Goal: Navigation & Orientation: Find specific page/section

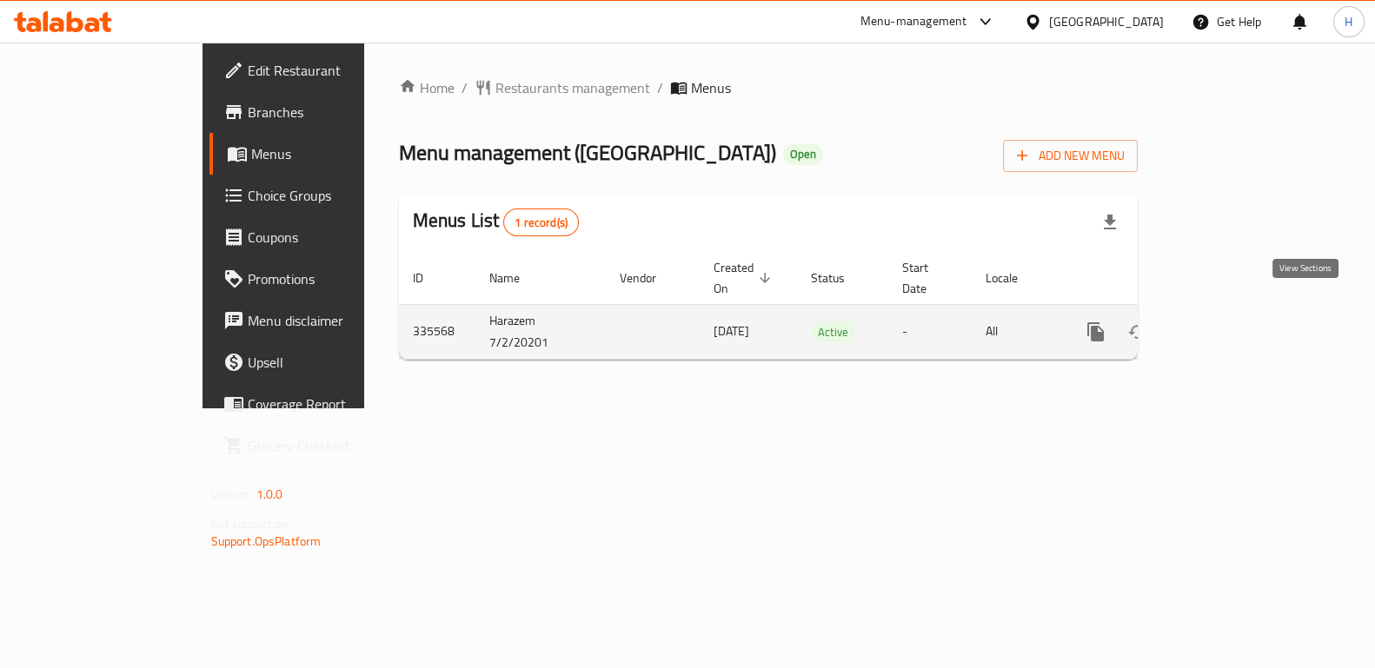
click at [1232, 322] on icon "enhanced table" at bounding box center [1221, 332] width 21 height 21
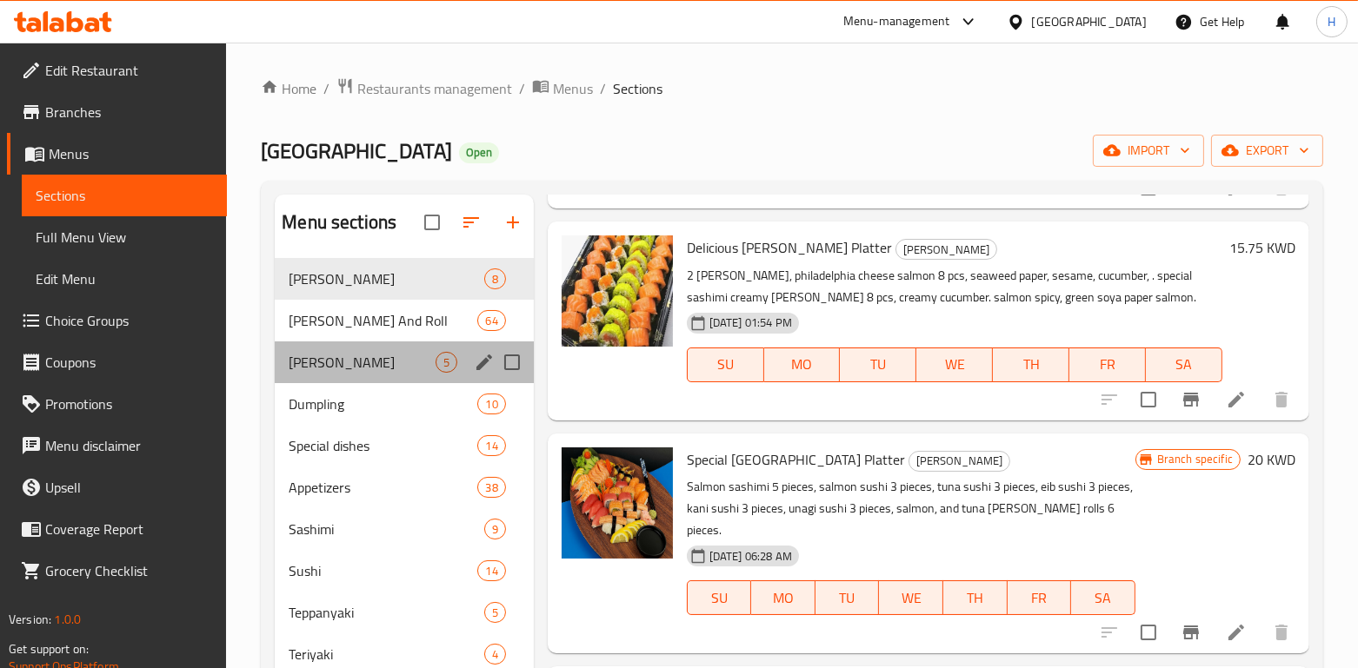
click at [380, 377] on div "Katsu Curries 5" at bounding box center [404, 363] width 258 height 42
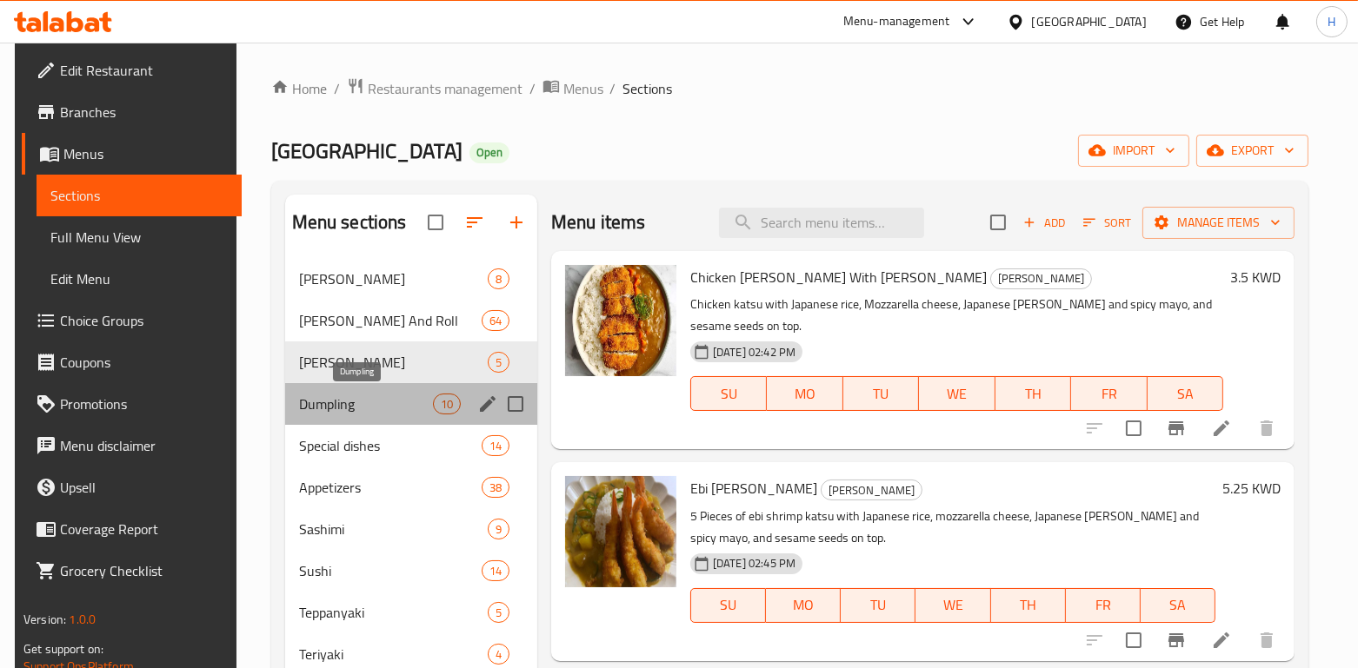
click at [383, 398] on span "Dumpling" at bounding box center [366, 404] width 134 height 21
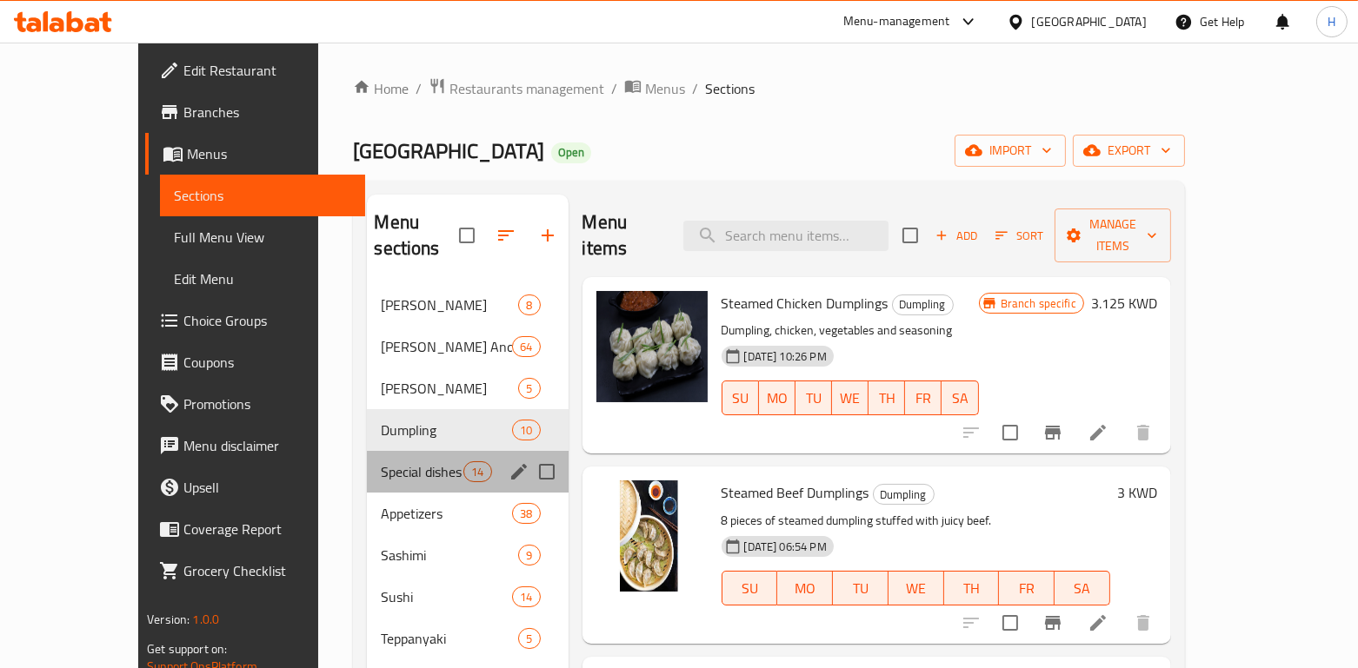
click at [367, 451] on div "Special dishes 14" at bounding box center [467, 472] width 201 height 42
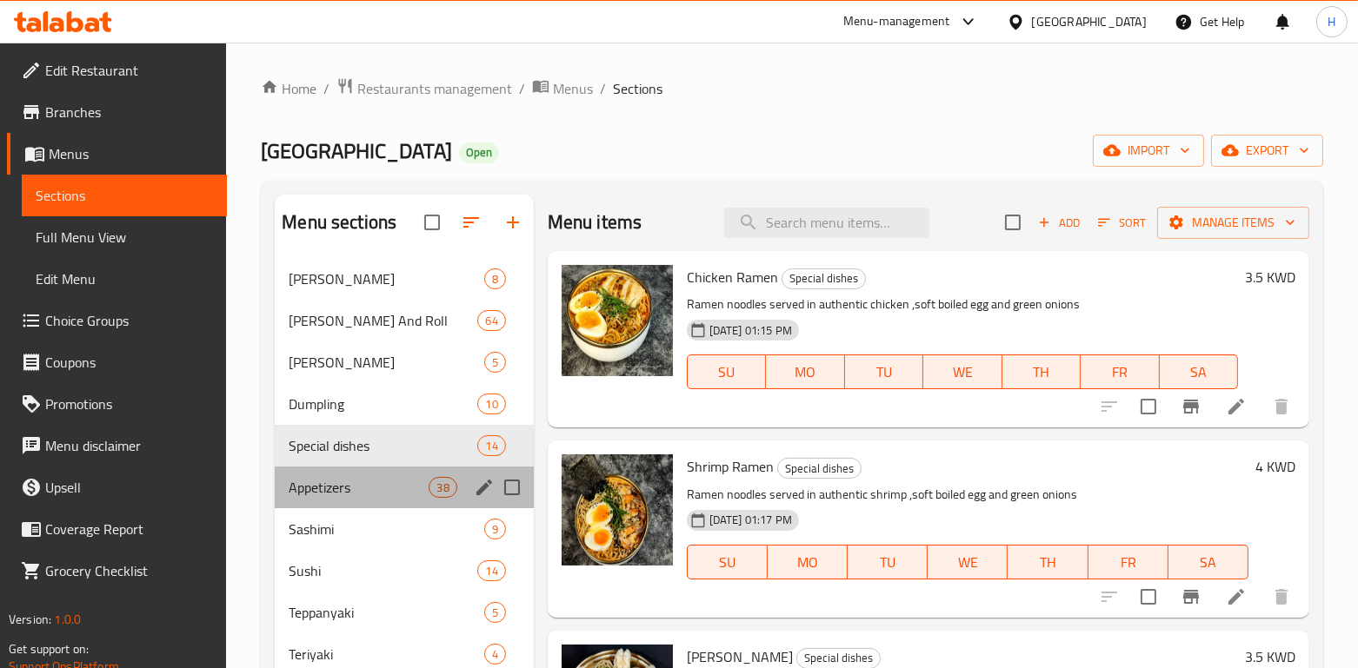
click at [362, 470] on div "Appetizers 38" at bounding box center [404, 488] width 258 height 42
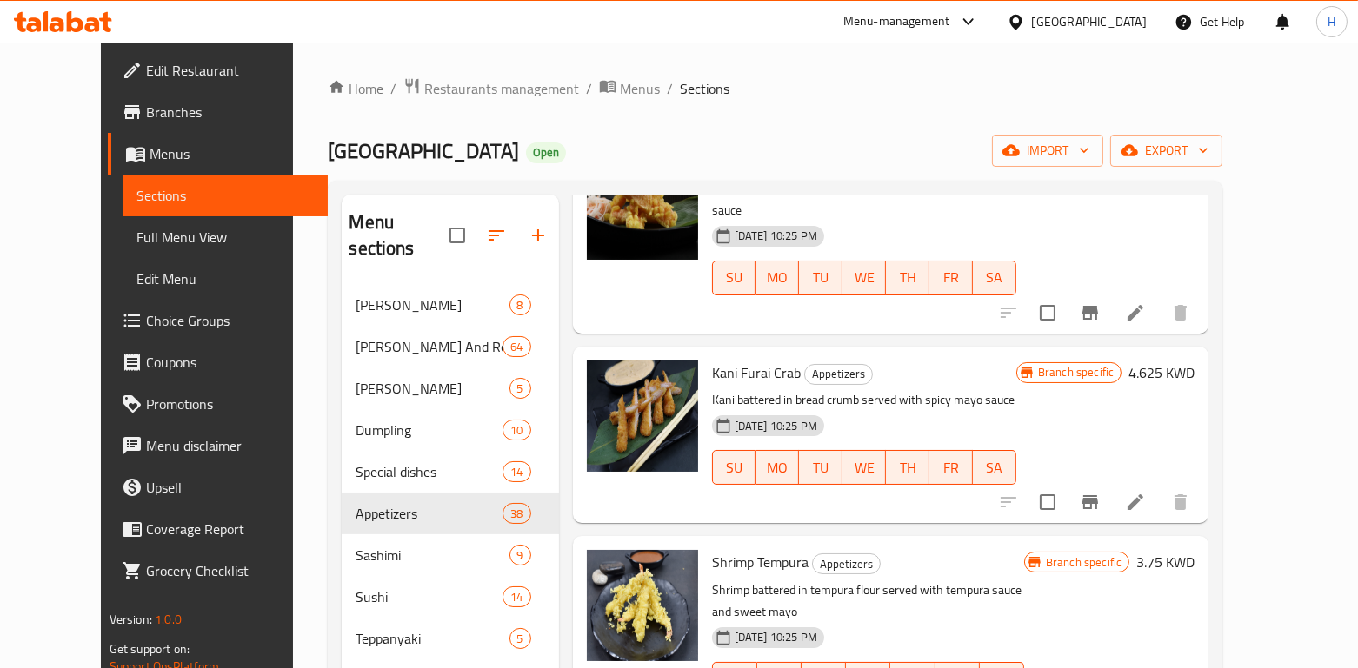
scroll to position [1, 0]
click at [448, 89] on span "Restaurants management" at bounding box center [501, 87] width 155 height 21
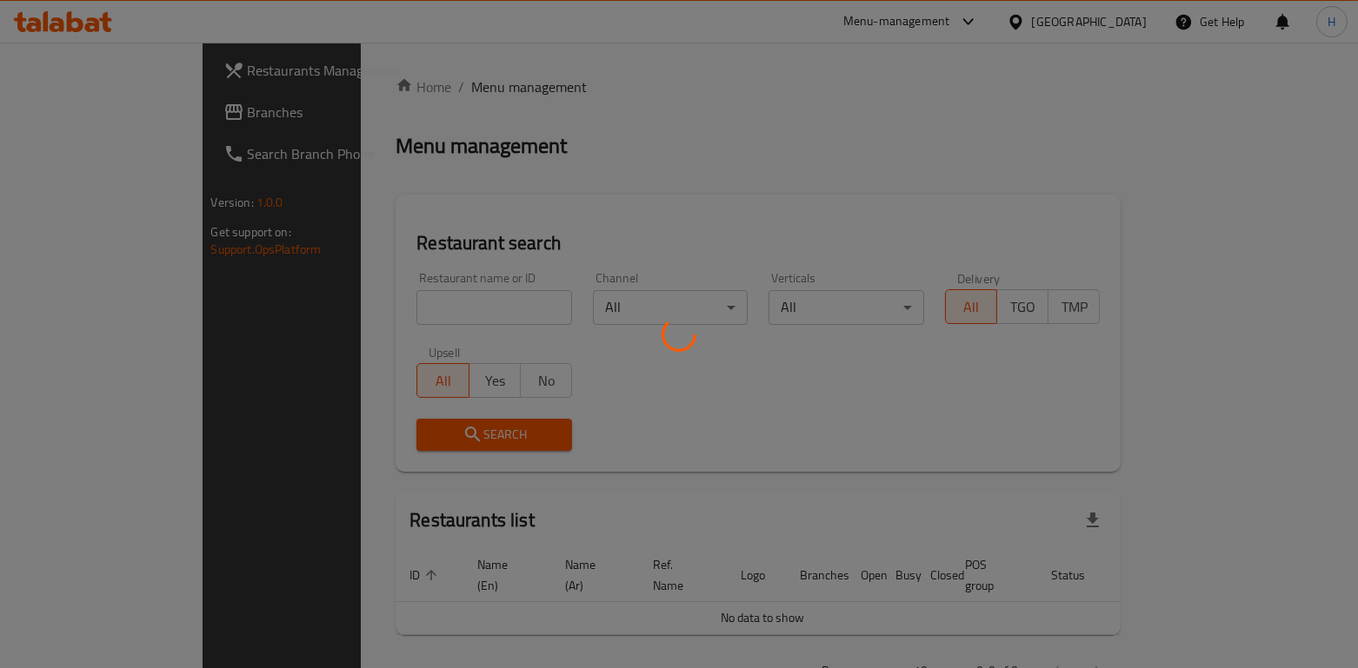
click at [401, 307] on div at bounding box center [679, 334] width 1358 height 668
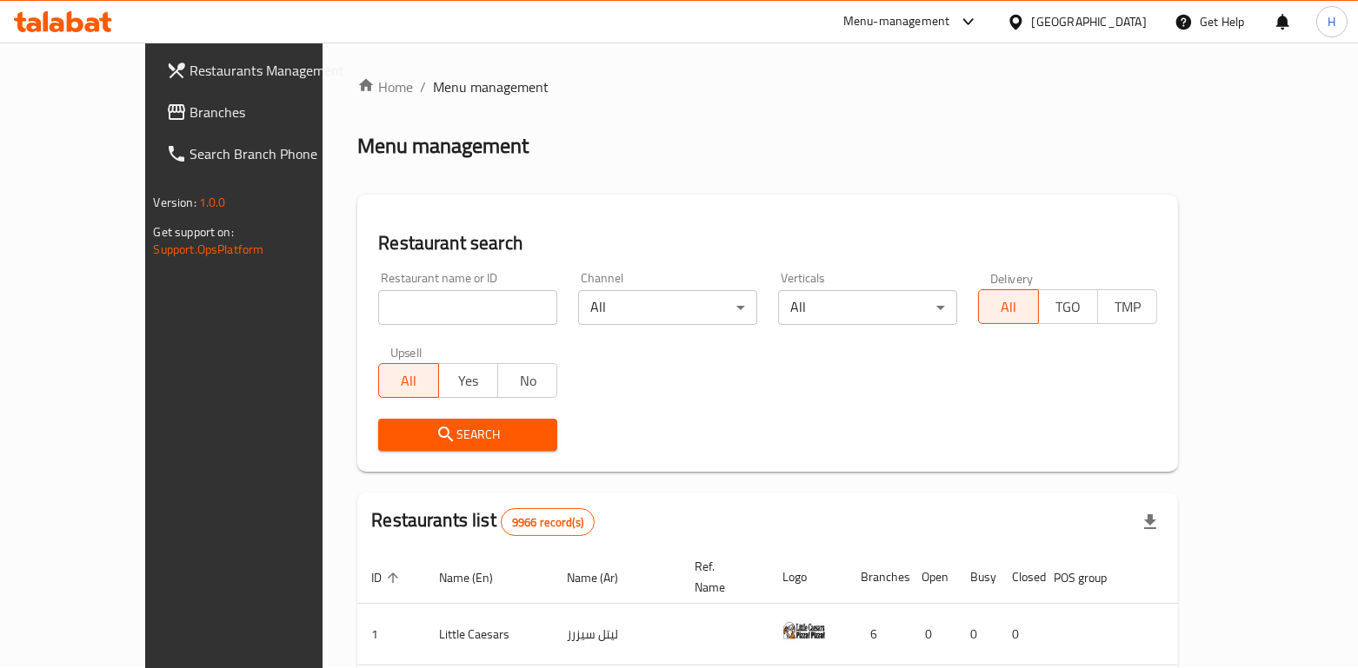
click at [401, 307] on input "search" at bounding box center [467, 307] width 179 height 35
paste input "The charlie steak and burger"
click button "Search" at bounding box center [467, 435] width 179 height 32
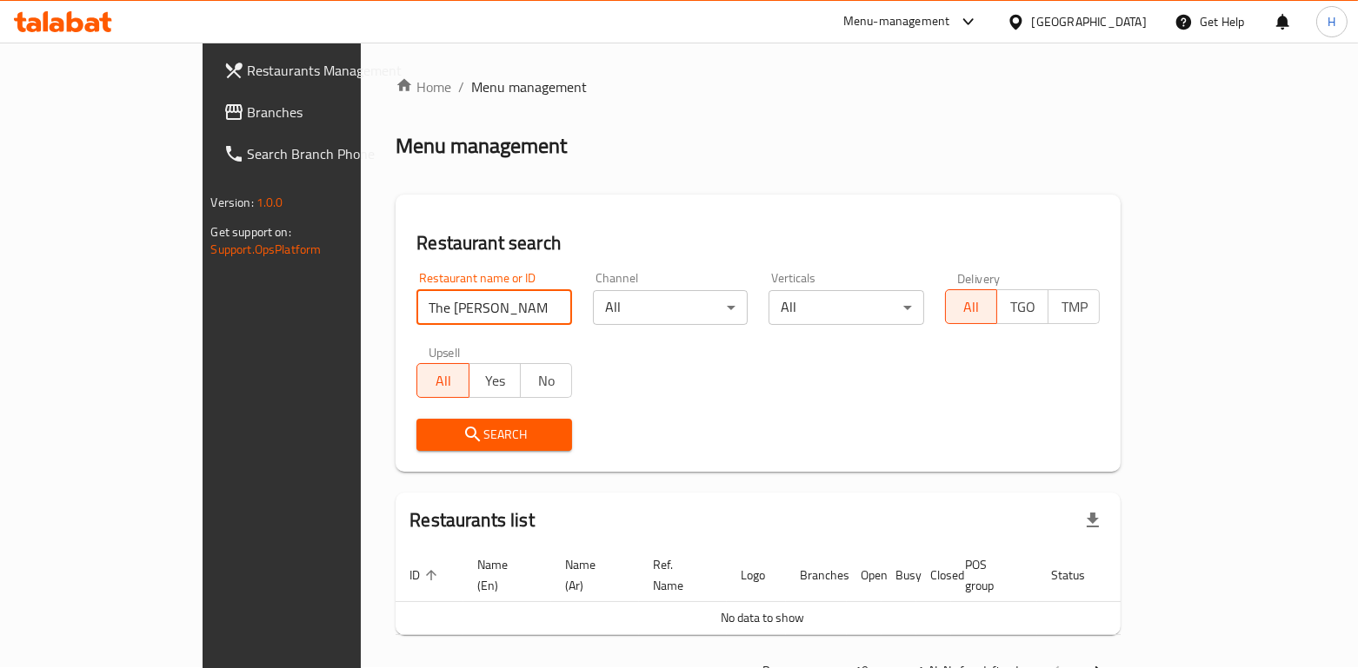
scroll to position [41, 0]
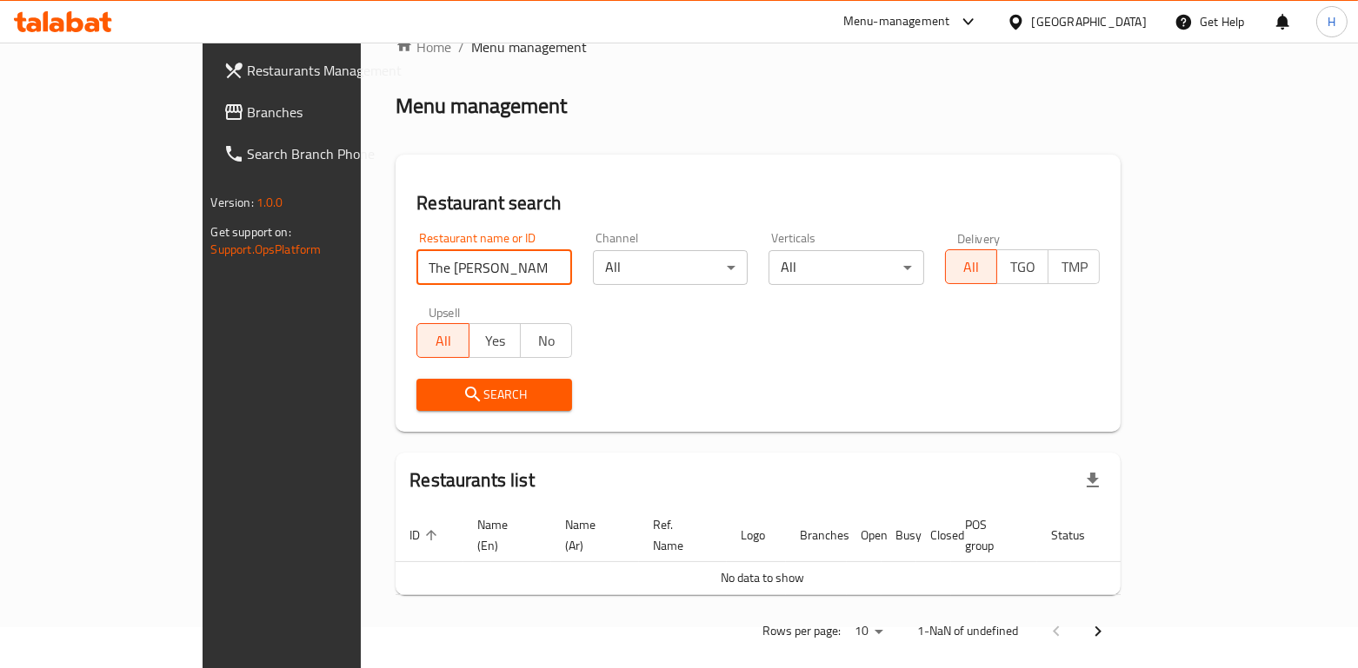
drag, startPoint x: 429, startPoint y: 267, endPoint x: 508, endPoint y: 266, distance: 79.1
click at [508, 266] on input "The charlie steak and burger" at bounding box center [494, 267] width 156 height 35
type input "The charlie"
click button "Search" at bounding box center [494, 395] width 156 height 32
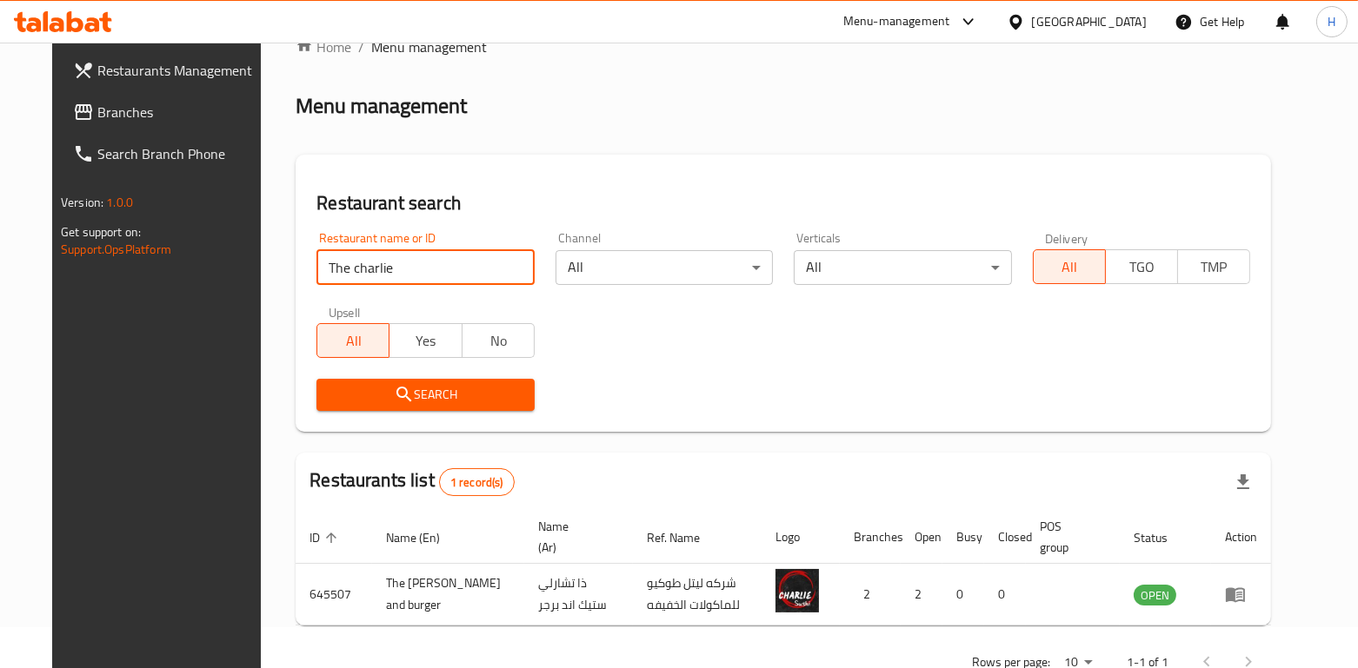
scroll to position [92, 0]
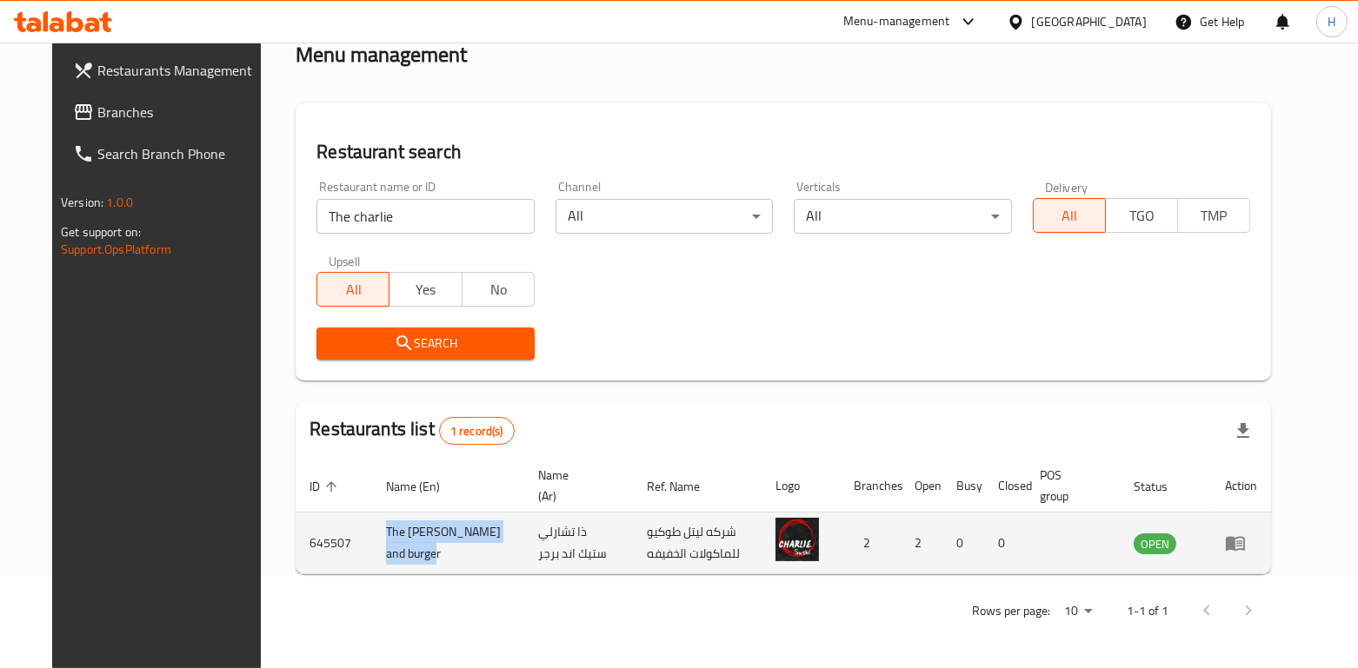
drag, startPoint x: 351, startPoint y: 528, endPoint x: 378, endPoint y: 554, distance: 37.5
click at [378, 554] on td "The charlie steak and burger" at bounding box center [448, 544] width 152 height 62
click at [393, 557] on td "The charlie steak and burger" at bounding box center [448, 544] width 152 height 62
drag, startPoint x: 393, startPoint y: 557, endPoint x: 343, endPoint y: 524, distance: 59.5
click at [372, 524] on td "The charlie steak and burger" at bounding box center [448, 544] width 152 height 62
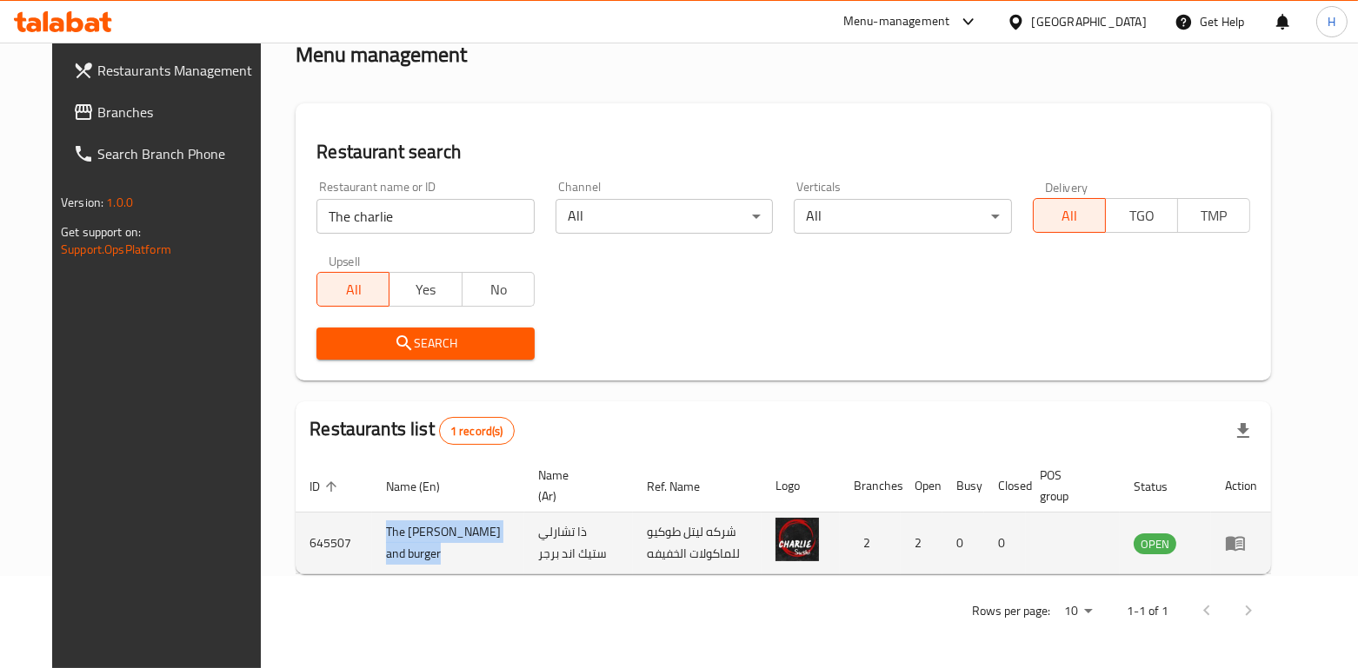
click at [426, 546] on td "The charlie steak and burger" at bounding box center [448, 544] width 152 height 62
drag, startPoint x: 429, startPoint y: 540, endPoint x: 371, endPoint y: 530, distance: 58.2
click at [372, 530] on td "The charlie steak and burger" at bounding box center [448, 544] width 152 height 62
drag, startPoint x: 349, startPoint y: 528, endPoint x: 392, endPoint y: 561, distance: 53.9
click at [392, 561] on td "The charlie steak and burger" at bounding box center [448, 544] width 152 height 62
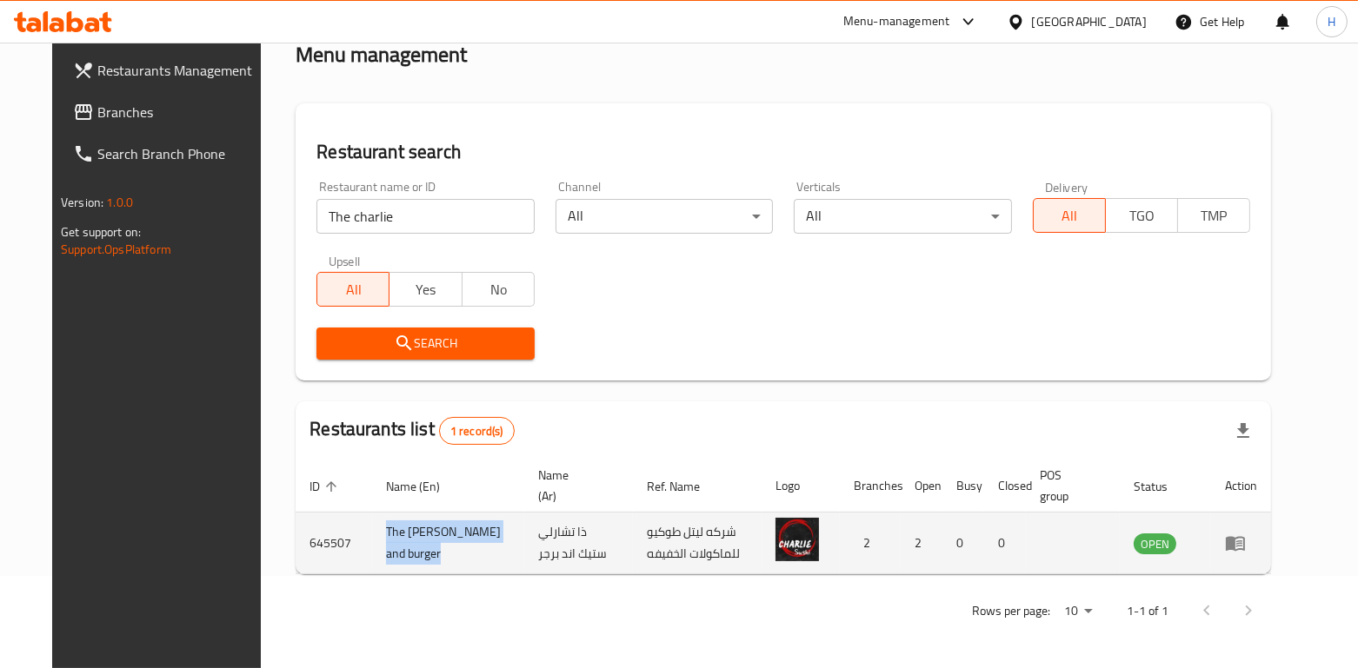
copy td "The charlie steak and burger"
click at [1242, 546] on icon "enhanced table" at bounding box center [1239, 544] width 6 height 7
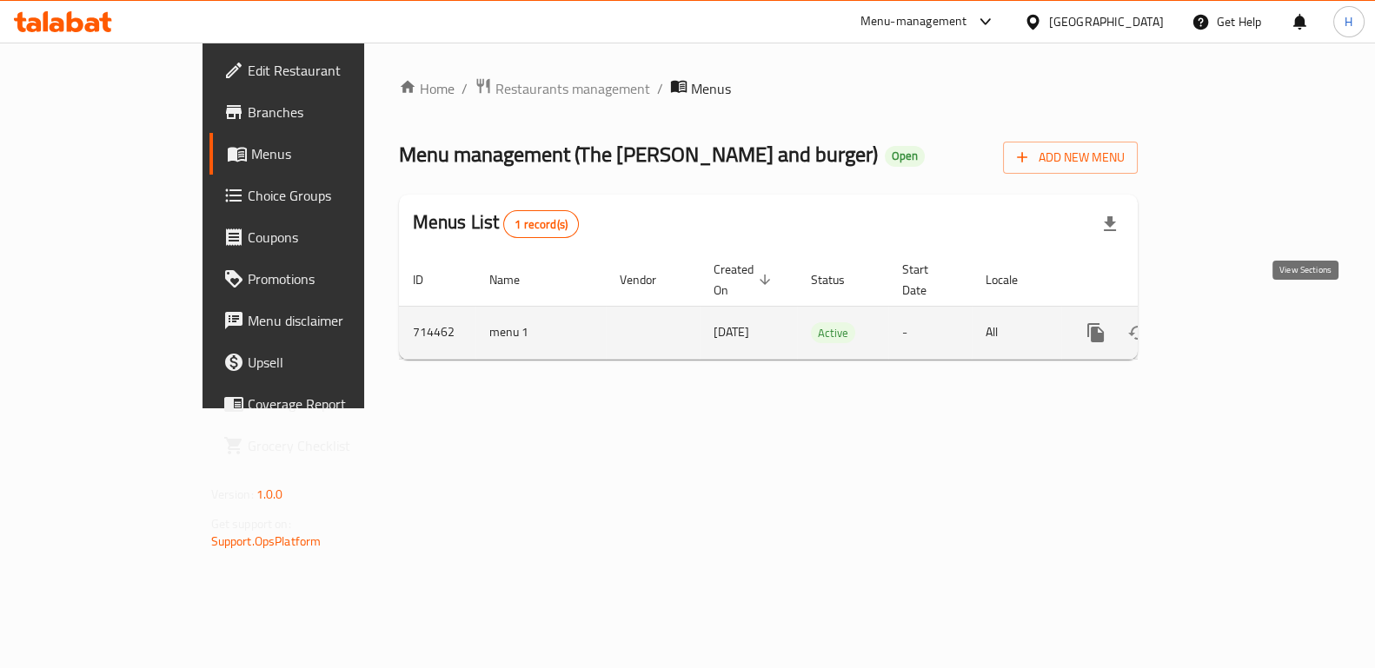
click at [1242, 322] on link "enhanced table" at bounding box center [1221, 333] width 42 height 42
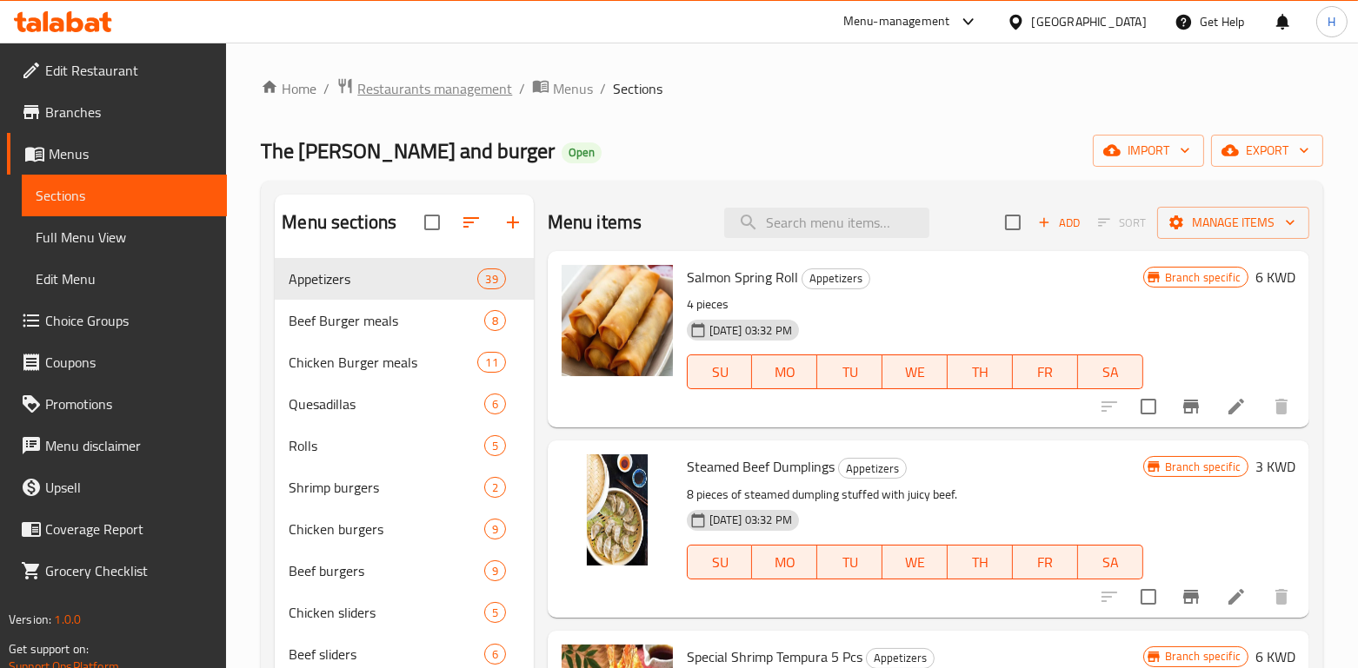
click at [481, 93] on span "Restaurants management" at bounding box center [434, 88] width 155 height 21
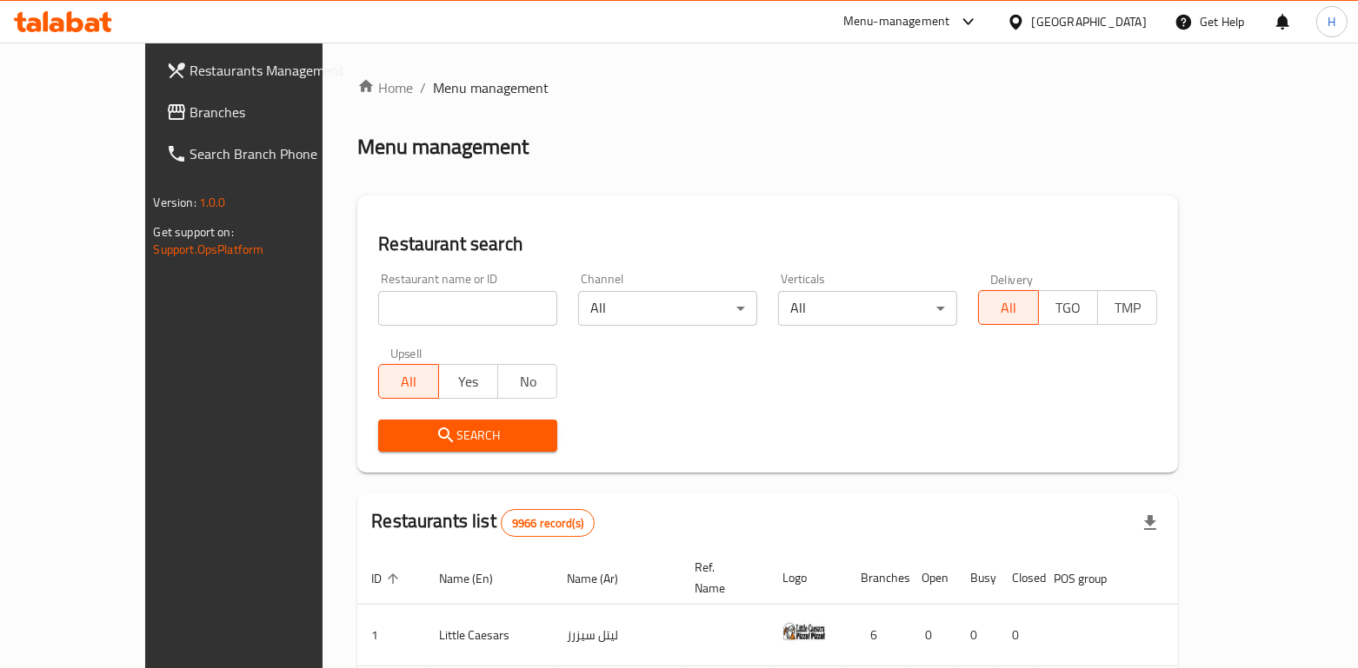
click at [378, 291] on input "search" at bounding box center [467, 308] width 179 height 35
paste input "Mexico City"
type input "Mexico City"
click button "Search" at bounding box center [467, 436] width 179 height 32
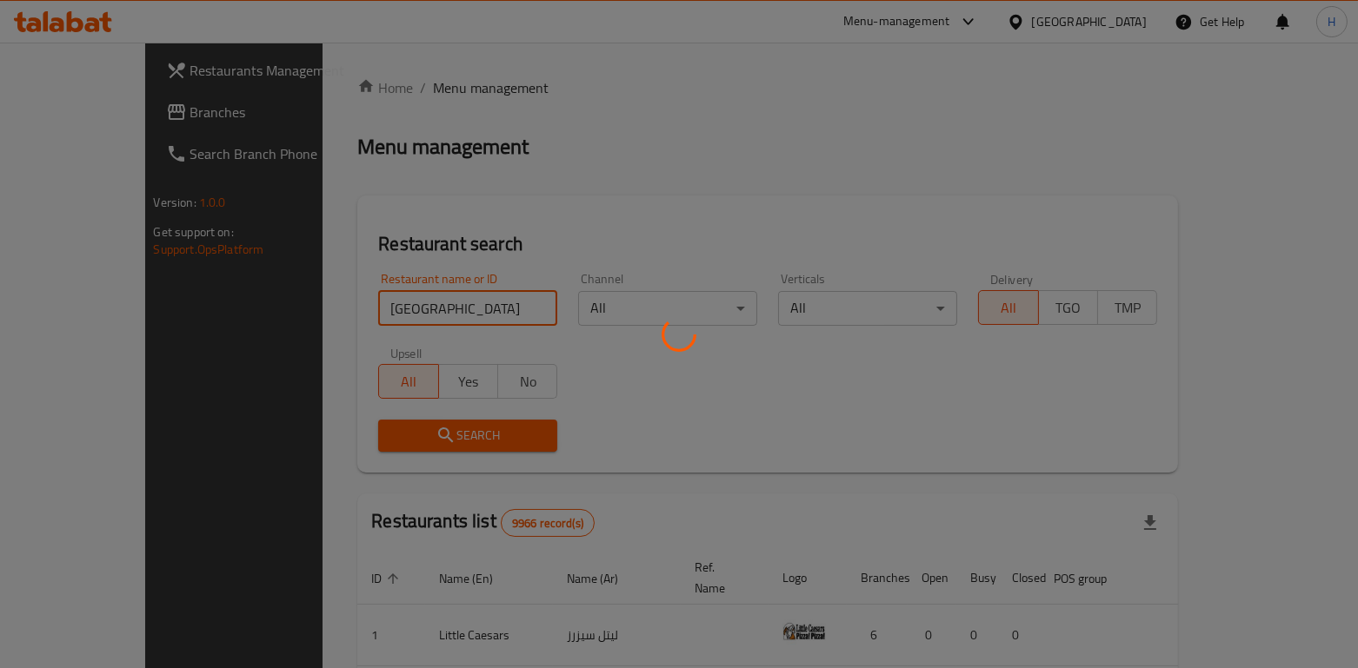
click button "Search" at bounding box center [467, 436] width 179 height 32
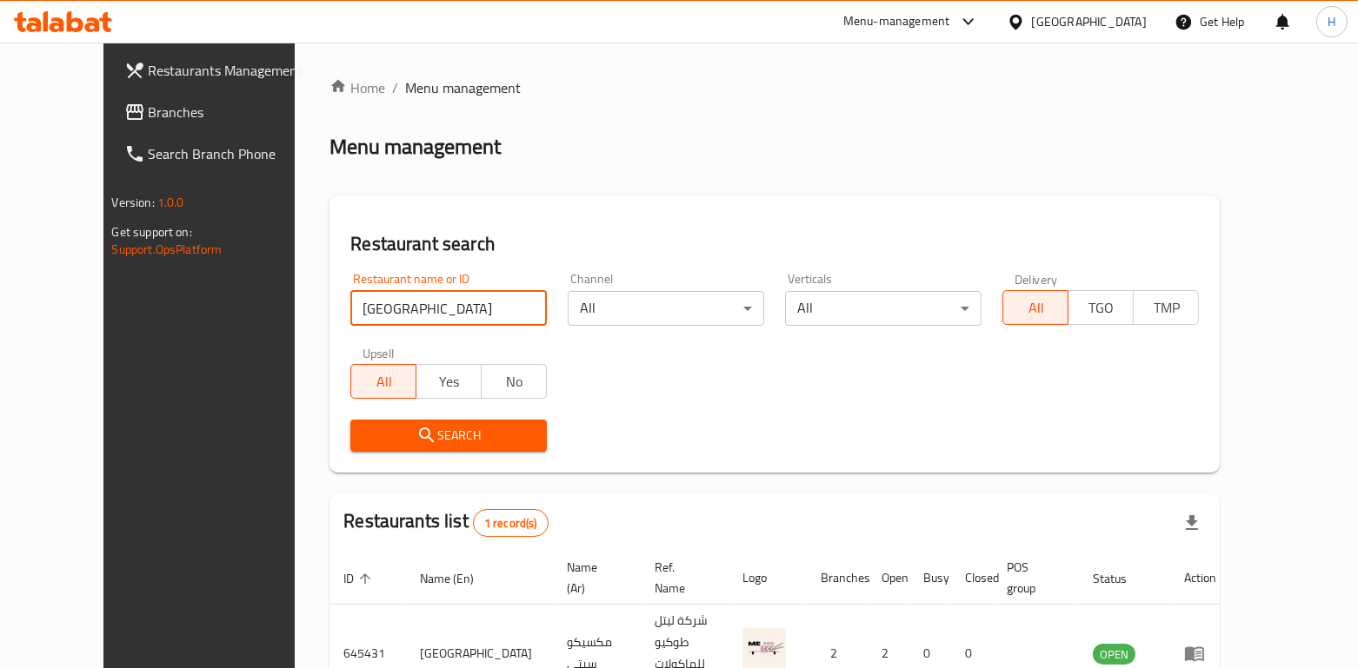
scroll to position [72, 0]
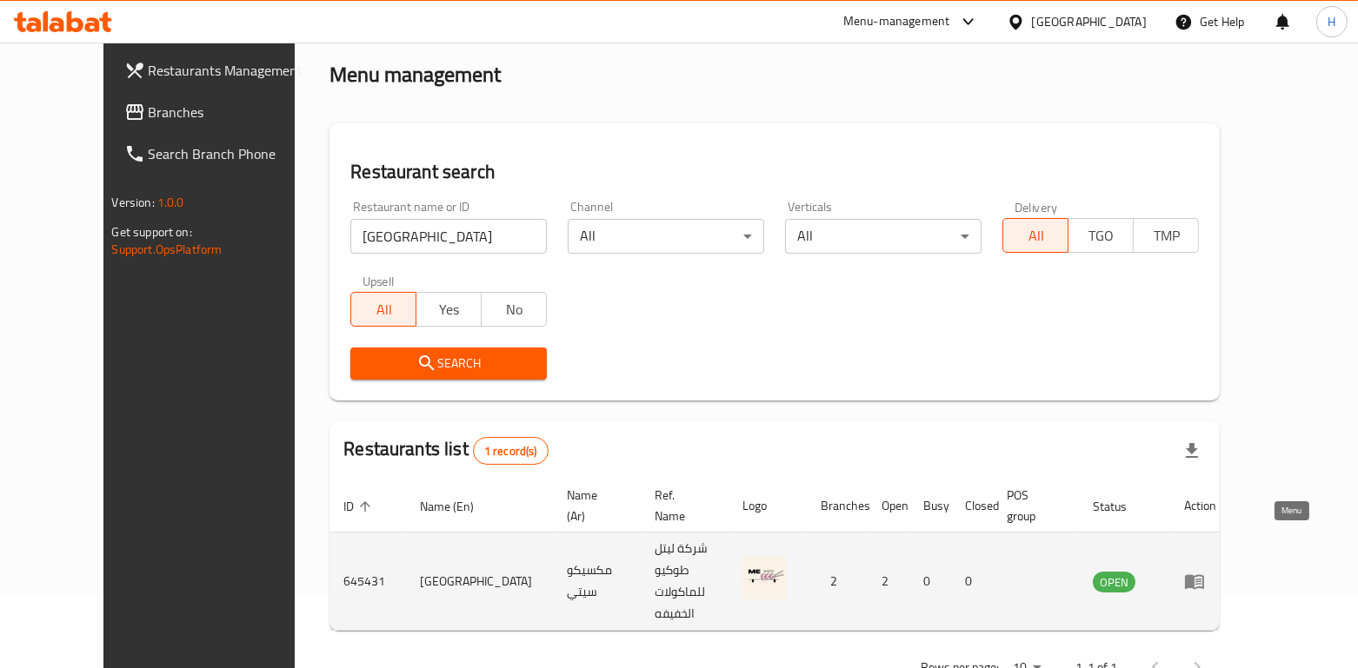
click at [1204, 575] on icon "enhanced table" at bounding box center [1194, 582] width 19 height 15
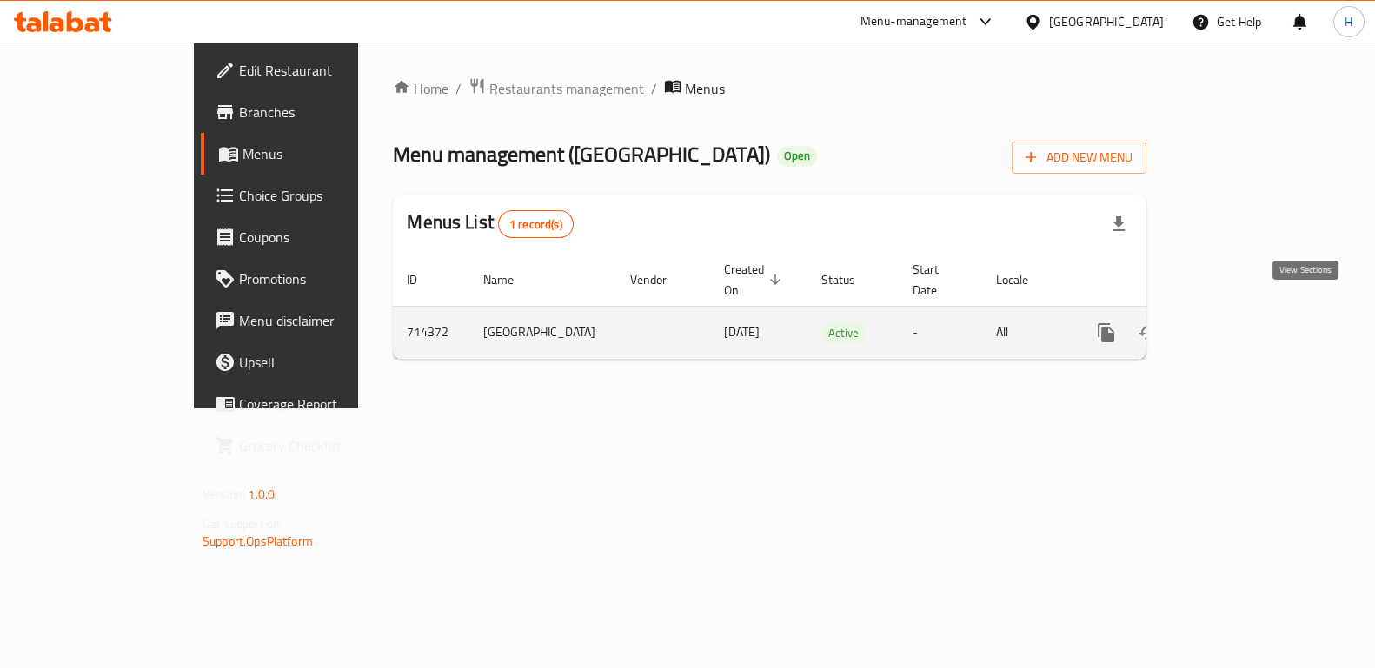
click at [1242, 322] on icon "enhanced table" at bounding box center [1231, 332] width 21 height 21
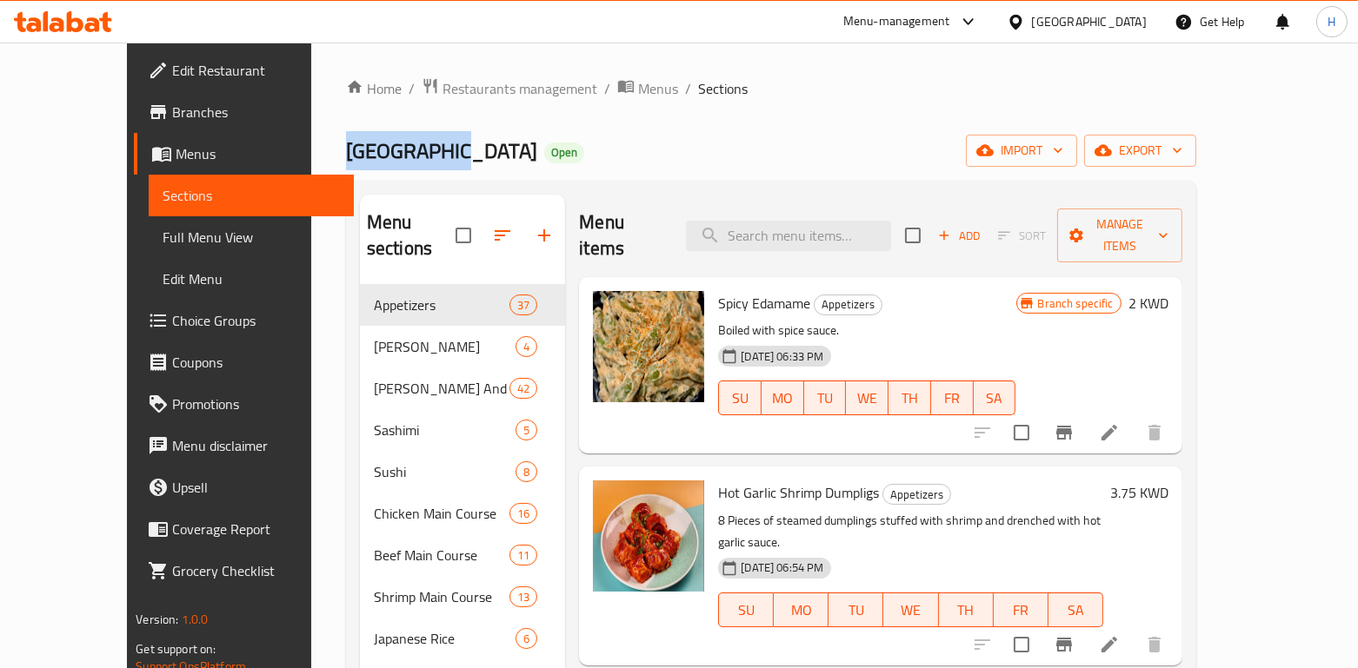
drag, startPoint x: 360, startPoint y: 153, endPoint x: 258, endPoint y: 149, distance: 101.8
click at [311, 149] on div "Home / Restaurants management / Menus / Sections Mexico City Open import export…" at bounding box center [771, 609] width 920 height 1132
copy span "Mexico City"
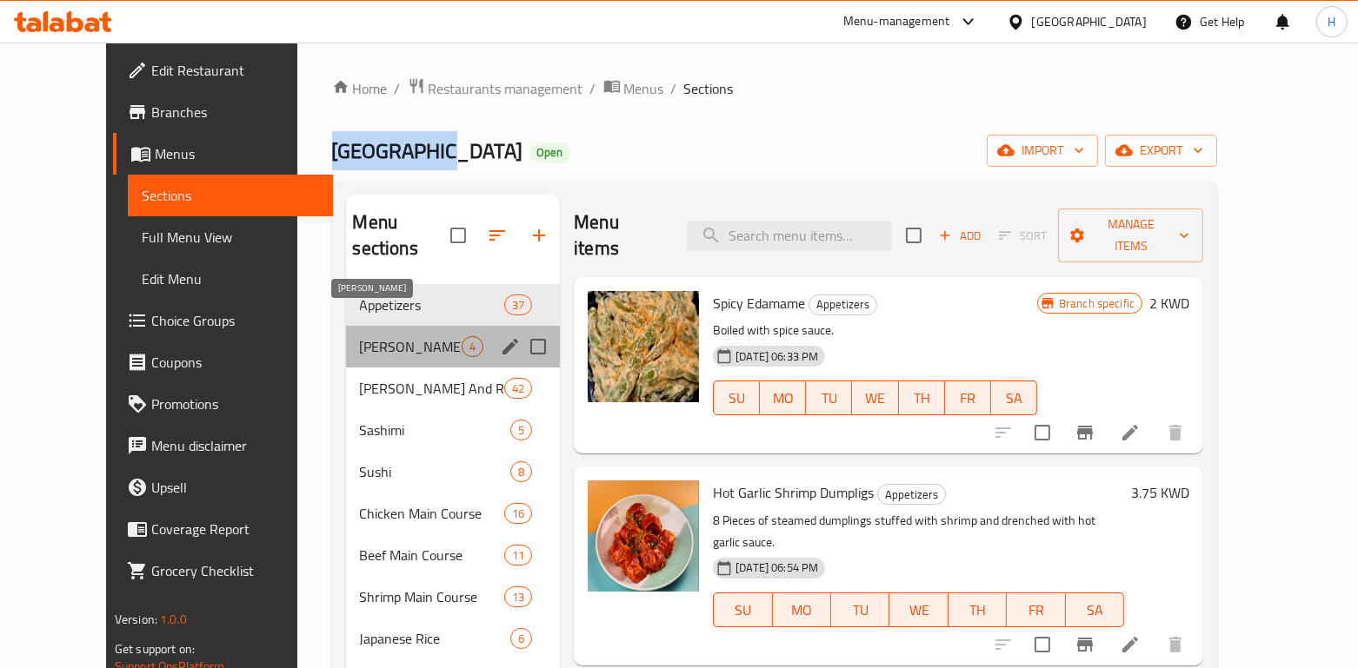
click at [371, 336] on span "Sushi Platter" at bounding box center [411, 346] width 103 height 21
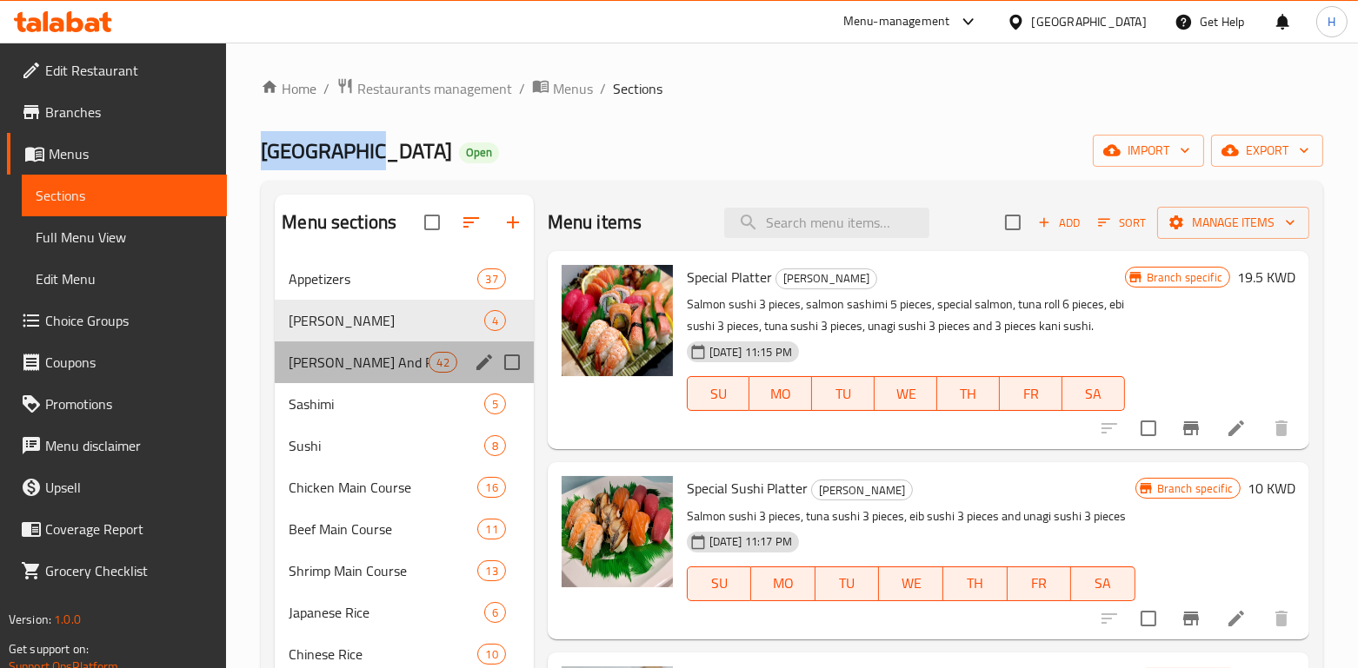
click at [395, 347] on div "Maki And Roll 42" at bounding box center [404, 363] width 258 height 42
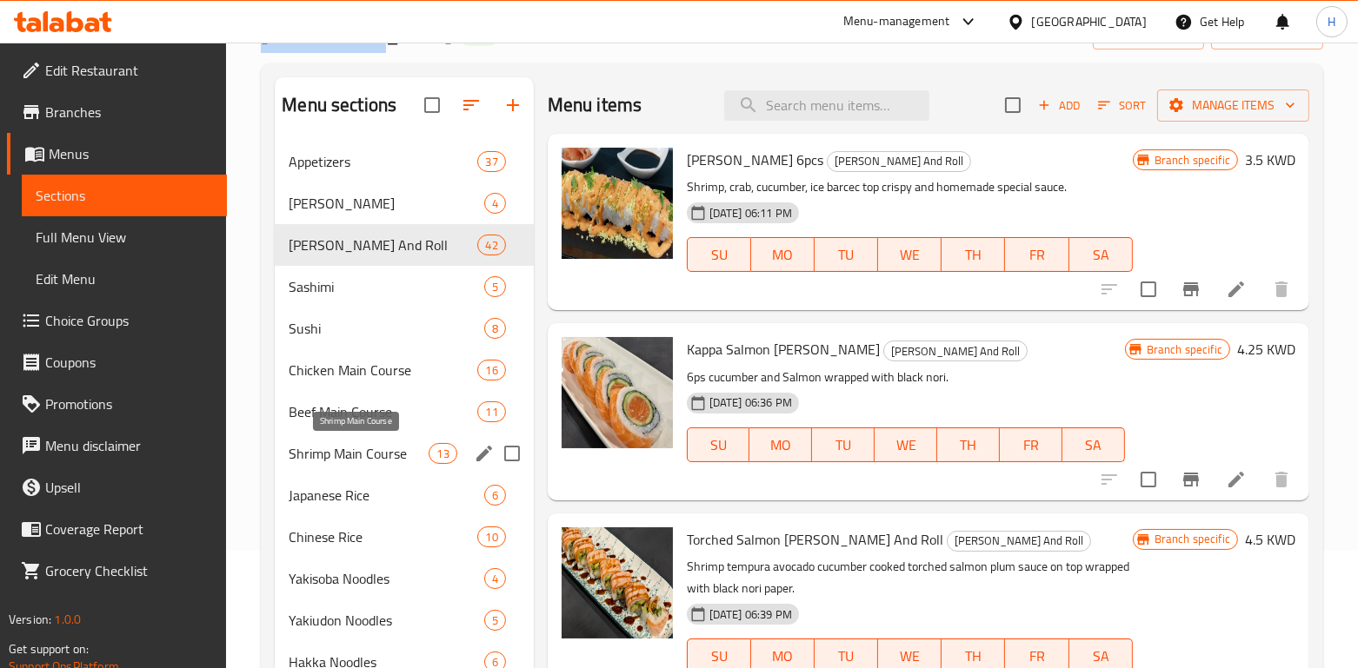
scroll to position [130, 0]
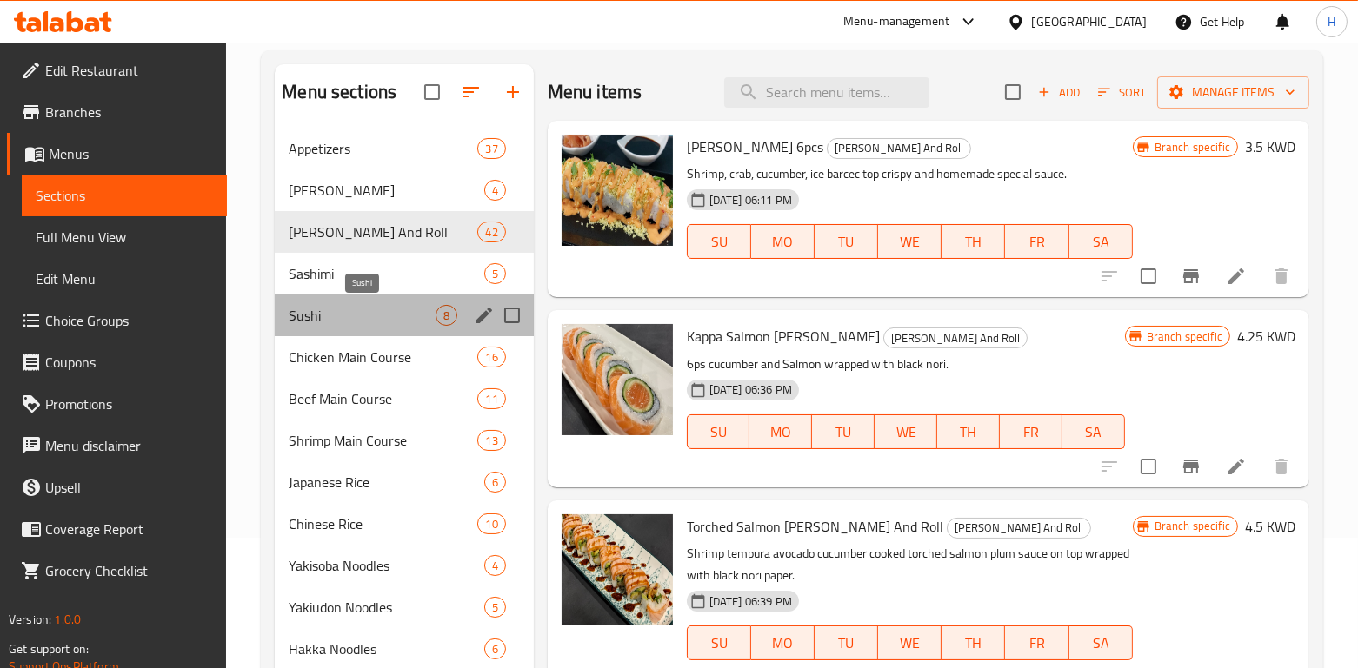
click at [370, 325] on span "Sushi" at bounding box center [362, 315] width 146 height 21
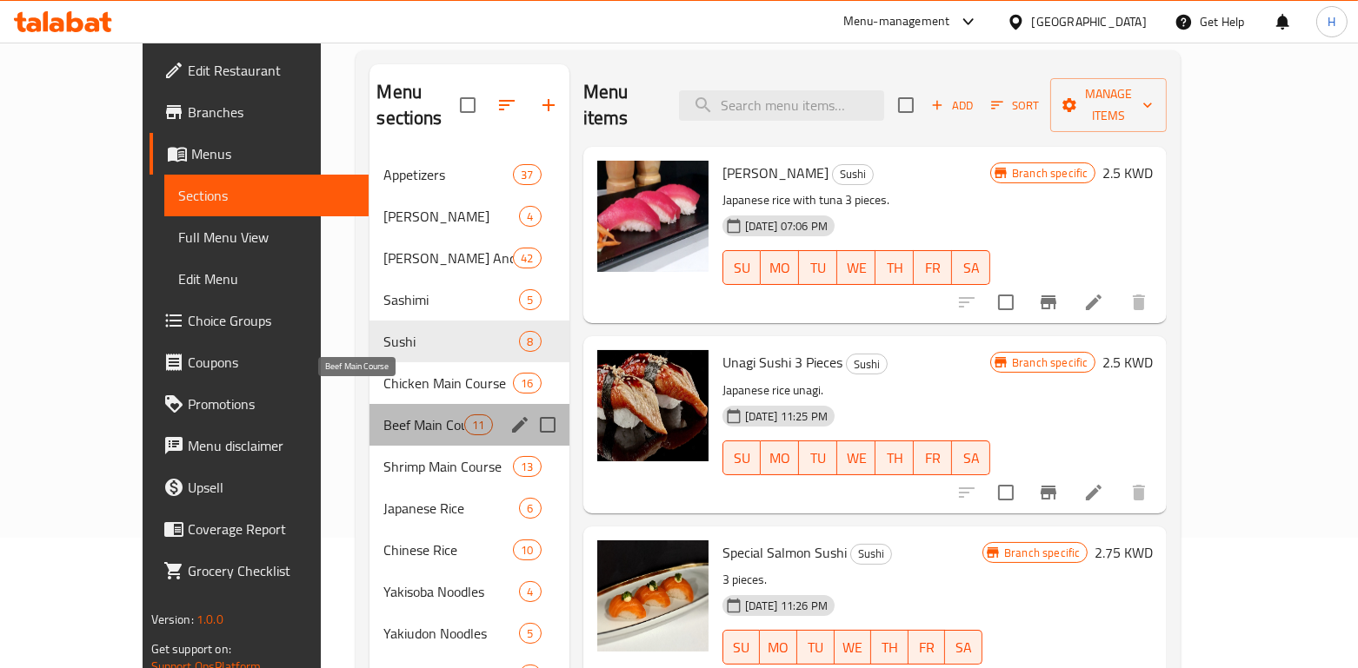
click at [383, 415] on span "Beef Main Course" at bounding box center [423, 425] width 81 height 21
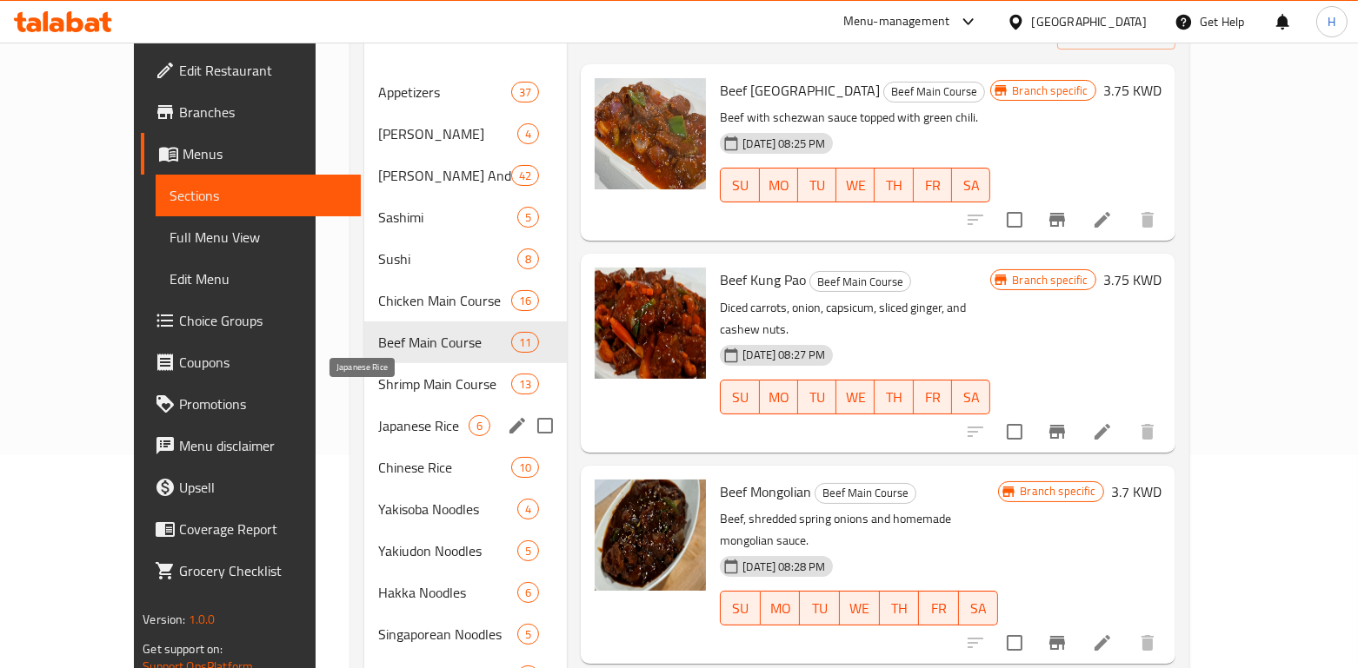
scroll to position [214, 0]
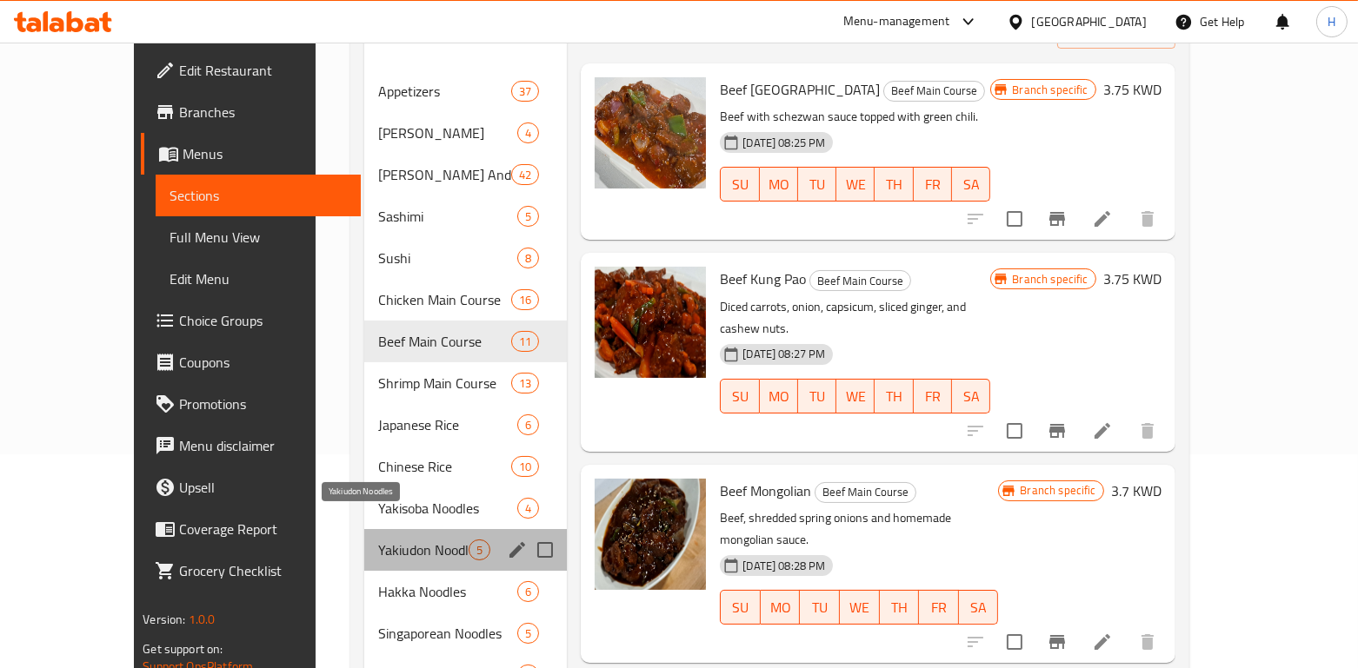
drag, startPoint x: 344, startPoint y: 515, endPoint x: 339, endPoint y: 530, distance: 15.7
click at [378, 540] on span "Yakiudon Noodles" at bounding box center [423, 550] width 90 height 21
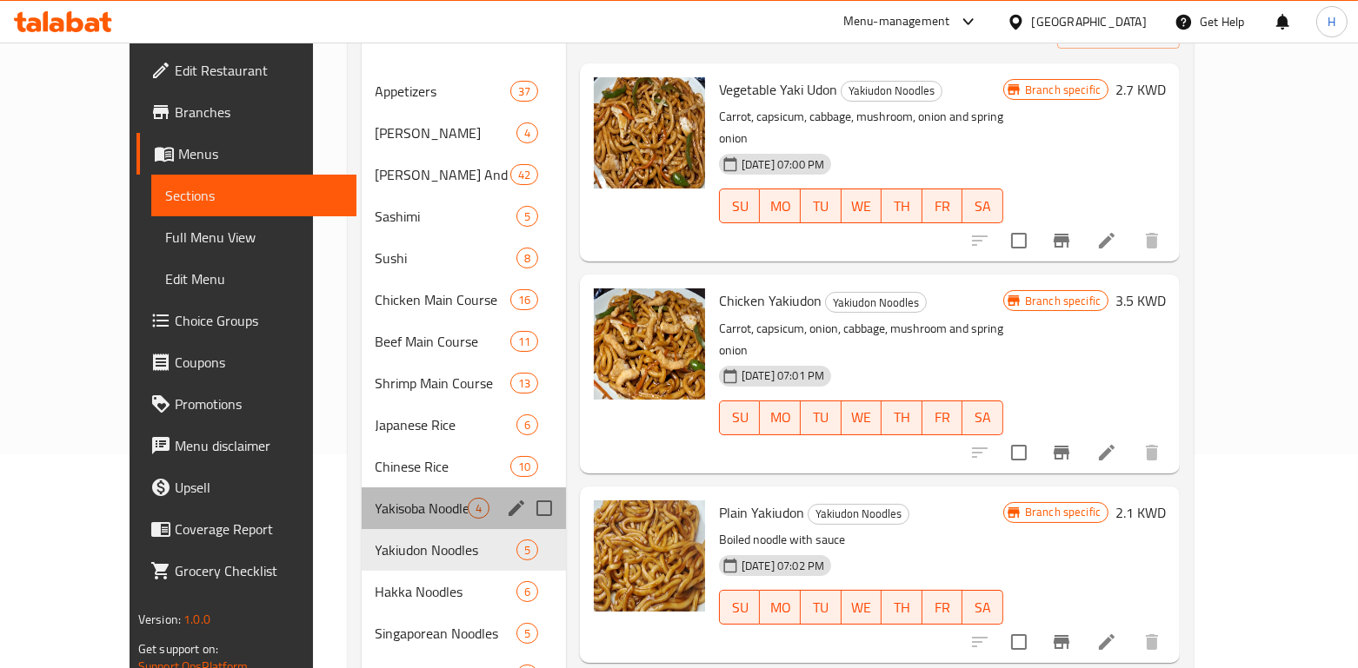
click at [369, 500] on div "Yakisoba Noodles 4" at bounding box center [464, 509] width 204 height 42
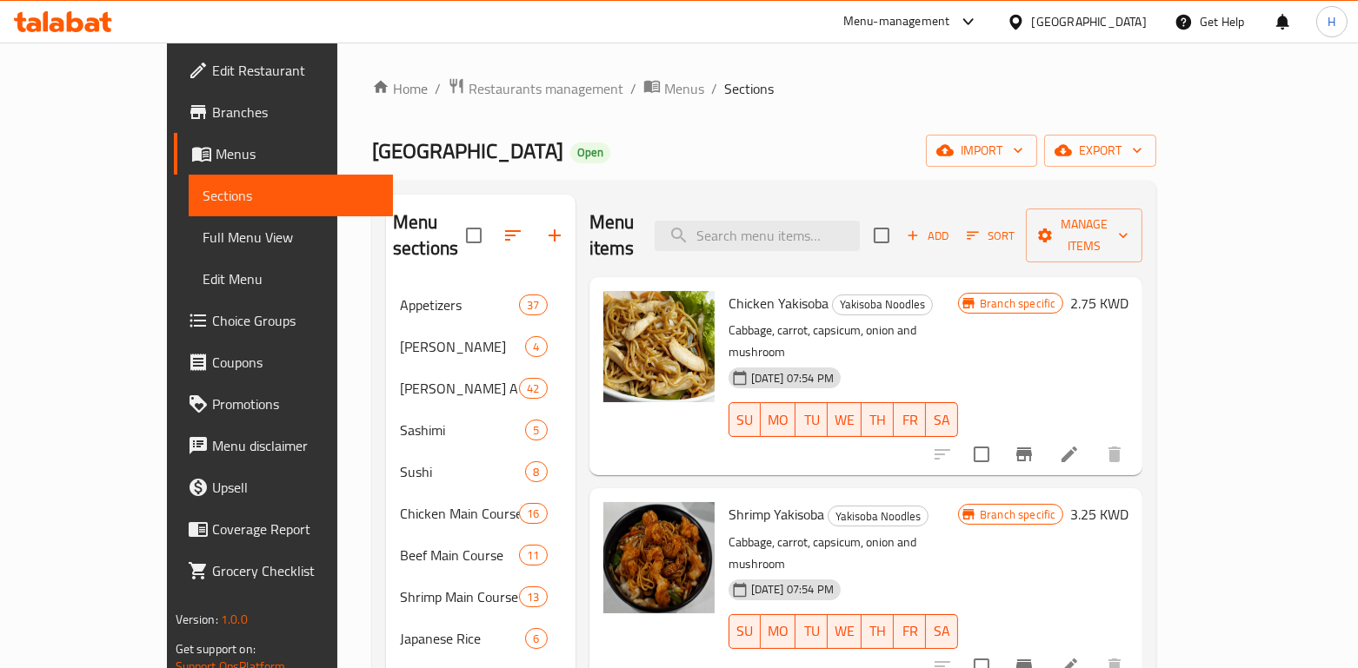
click at [959, 1] on div "Menu-management" at bounding box center [910, 22] width 163 height 42
click at [950, 19] on div "Menu-management" at bounding box center [896, 21] width 107 height 21
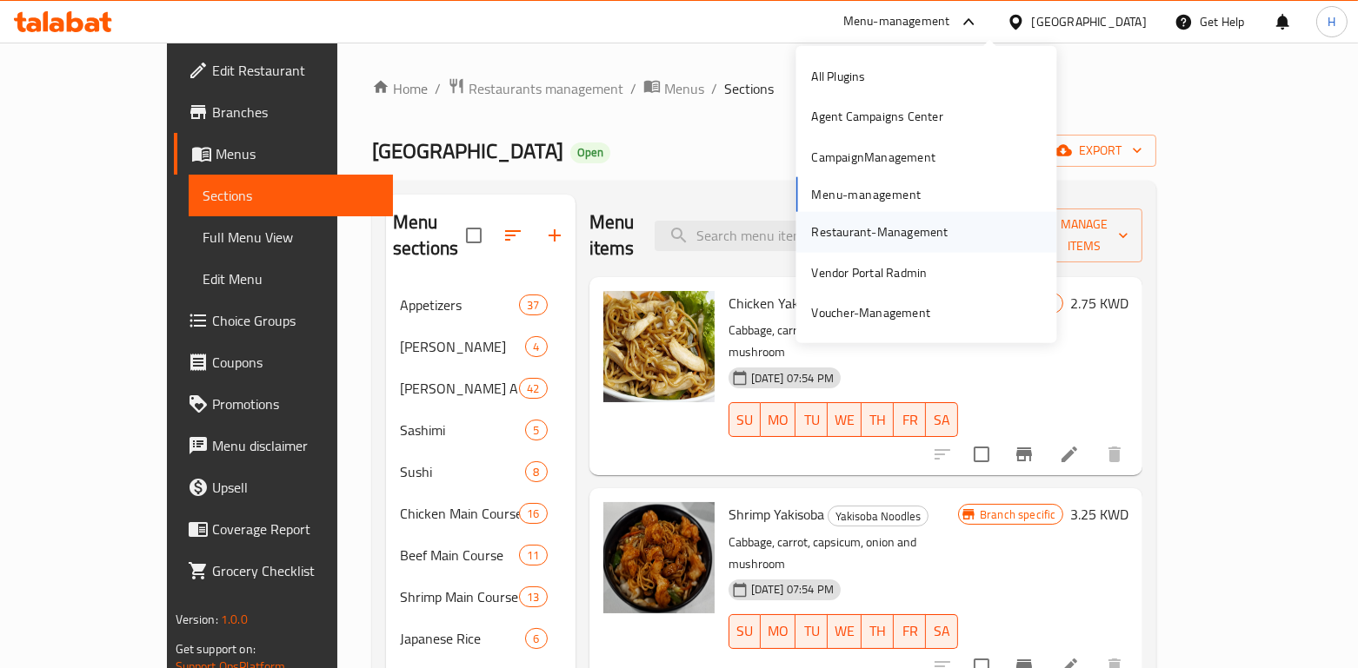
click at [861, 227] on div "Restaurant-Management" at bounding box center [879, 232] width 136 height 19
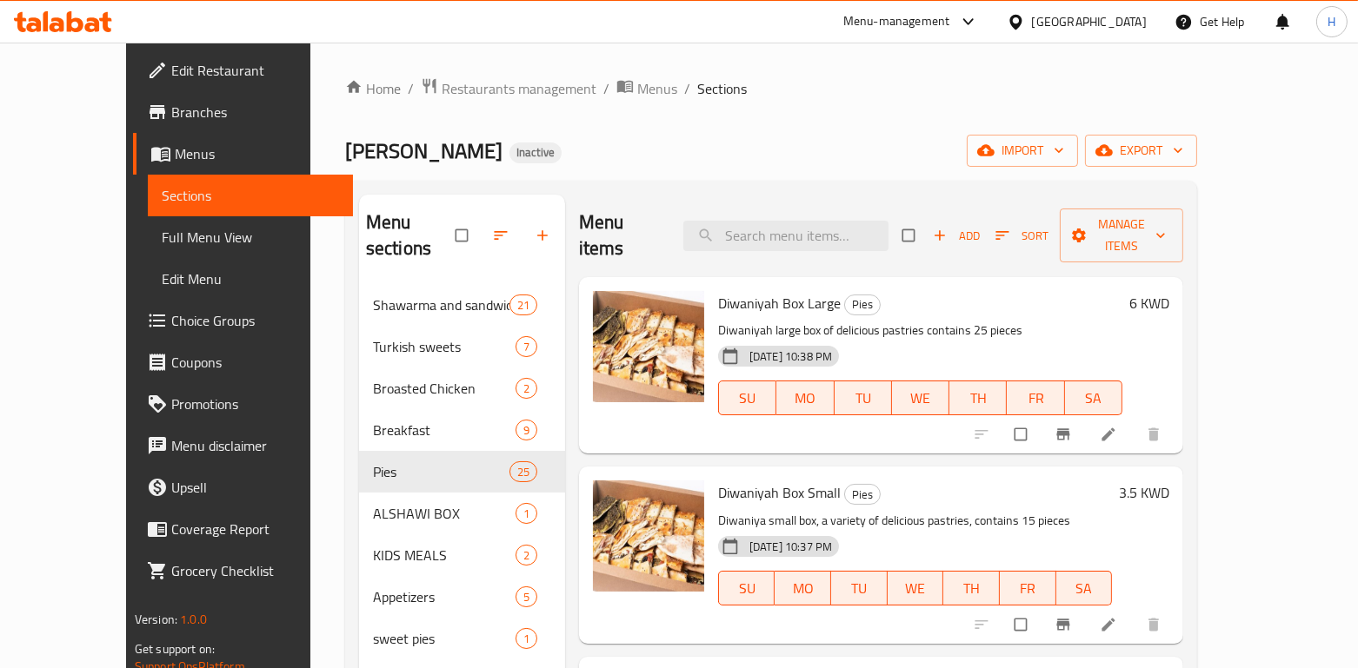
click at [950, 17] on div "Menu-management" at bounding box center [896, 21] width 107 height 21
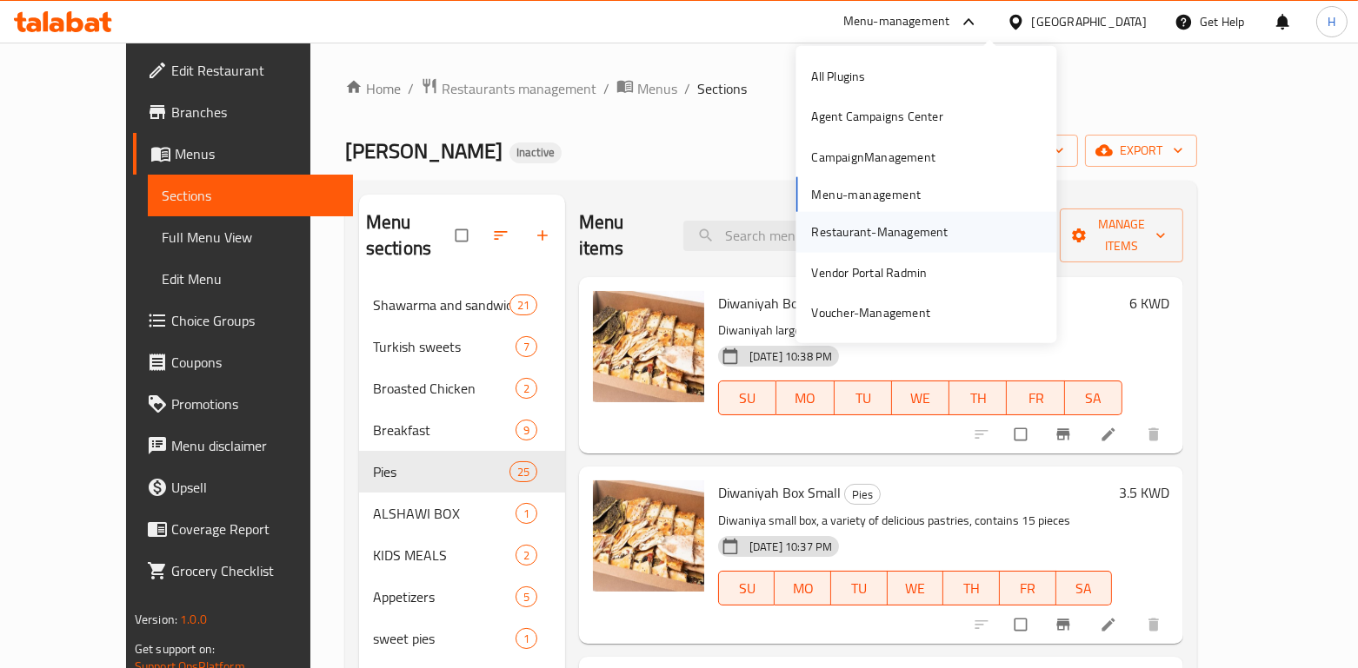
click at [883, 223] on div "Restaurant-Management" at bounding box center [879, 232] width 136 height 19
